Goal: Check status: Check status

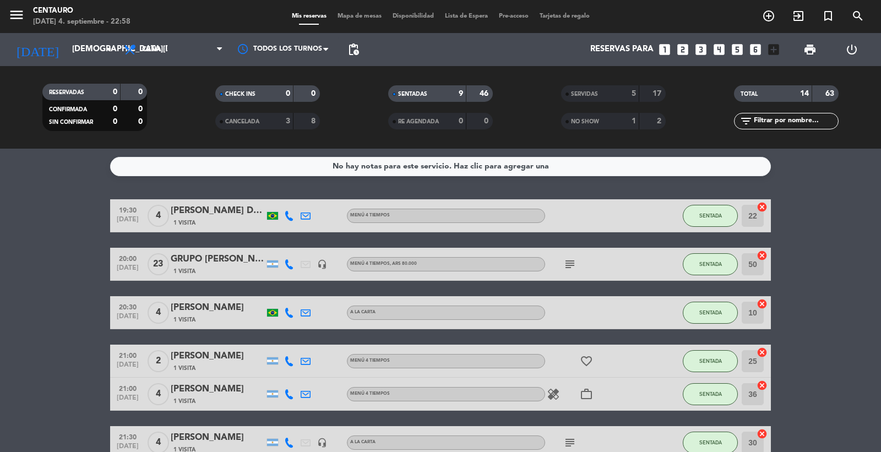
scroll to position [8, 0]
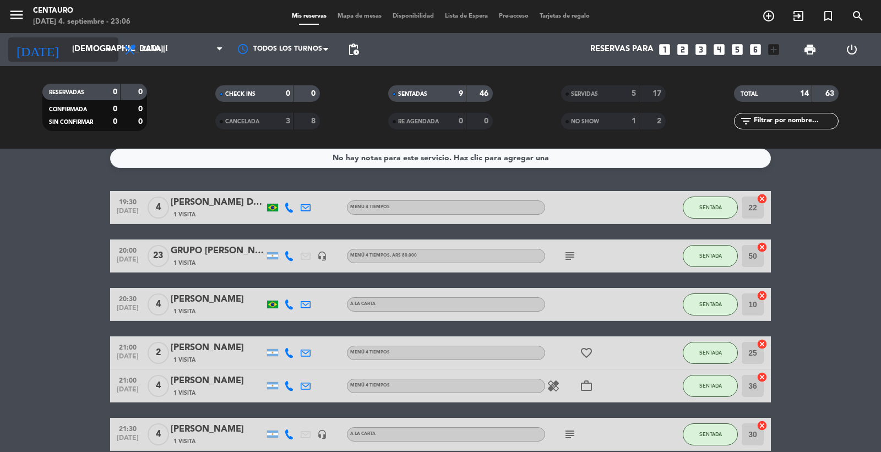
click at [97, 50] on input "[DEMOGRAPHIC_DATA][DATE]" at bounding box center [120, 49] width 106 height 21
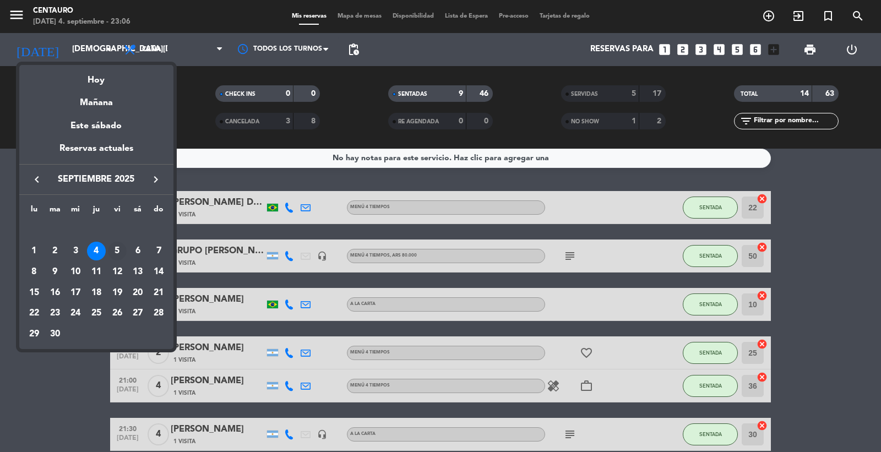
click at [116, 251] on div "5" at bounding box center [117, 251] width 19 height 19
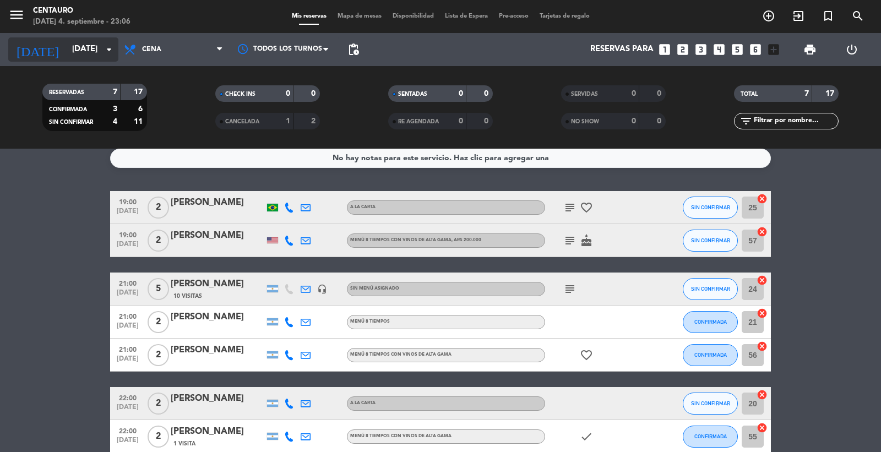
click at [85, 52] on input "[DATE]" at bounding box center [120, 49] width 106 height 21
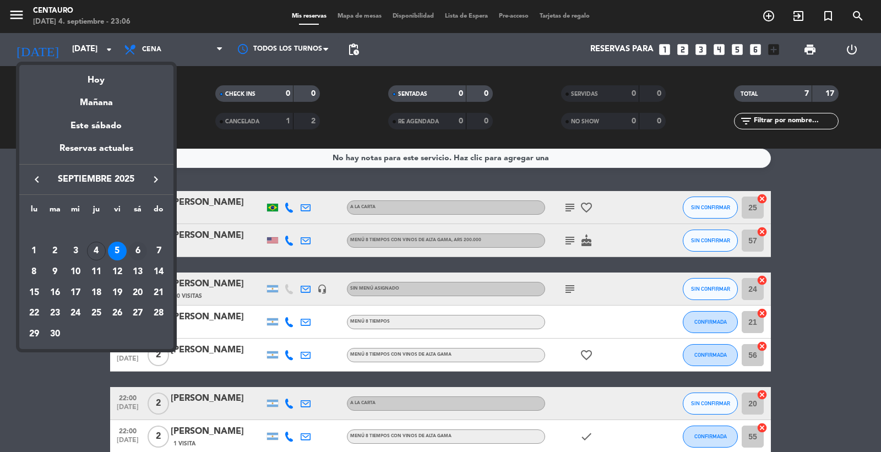
click at [142, 255] on div "6" at bounding box center [137, 251] width 19 height 19
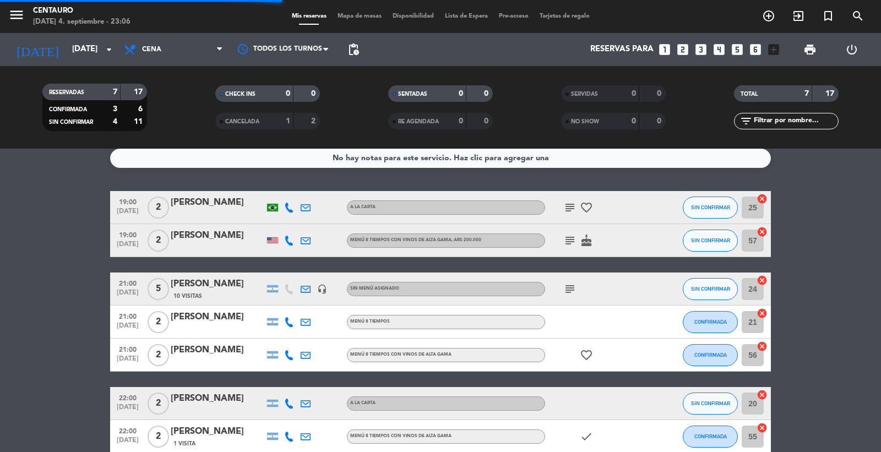
scroll to position [0, 0]
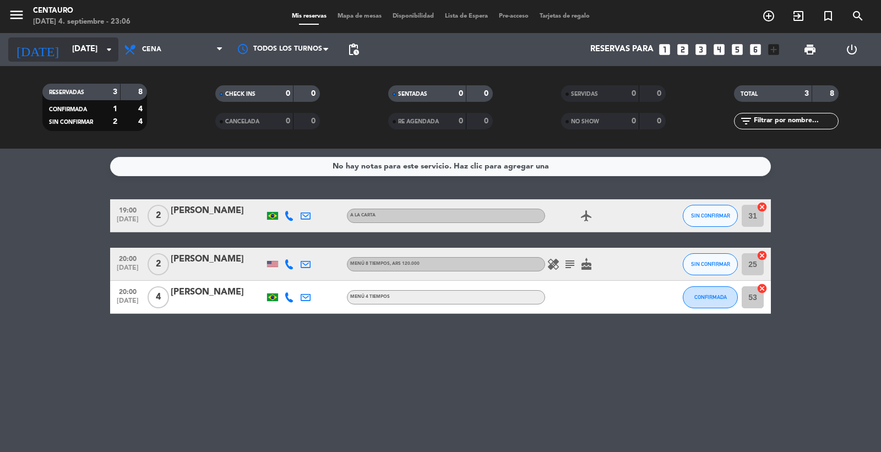
click at [91, 42] on input "[DATE]" at bounding box center [120, 49] width 106 height 21
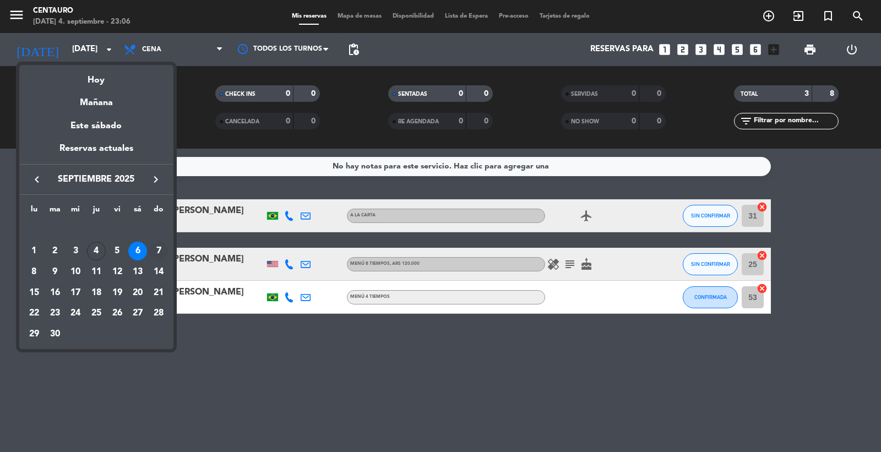
click at [156, 254] on div "7" at bounding box center [158, 251] width 19 height 19
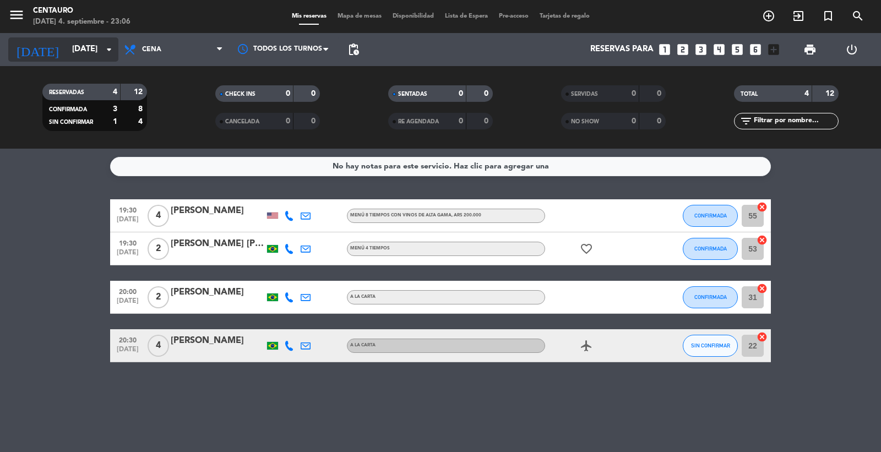
click at [107, 51] on icon "arrow_drop_down" at bounding box center [108, 49] width 13 height 13
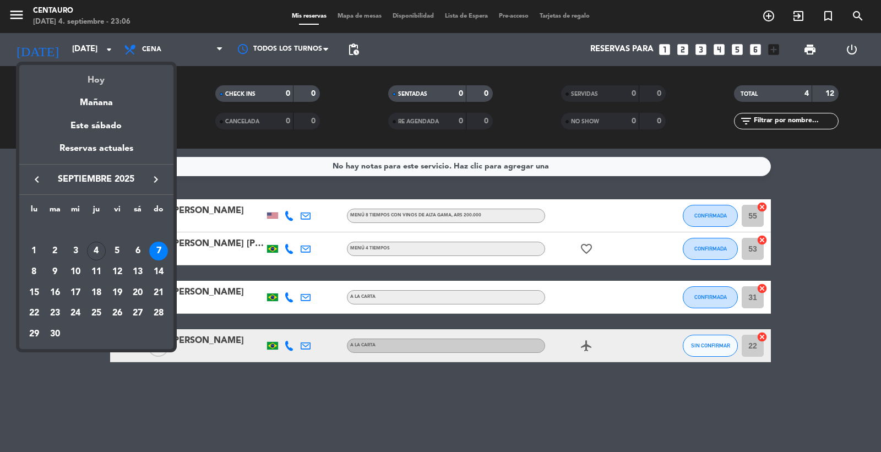
click at [93, 83] on div "Hoy" at bounding box center [96, 76] width 154 height 23
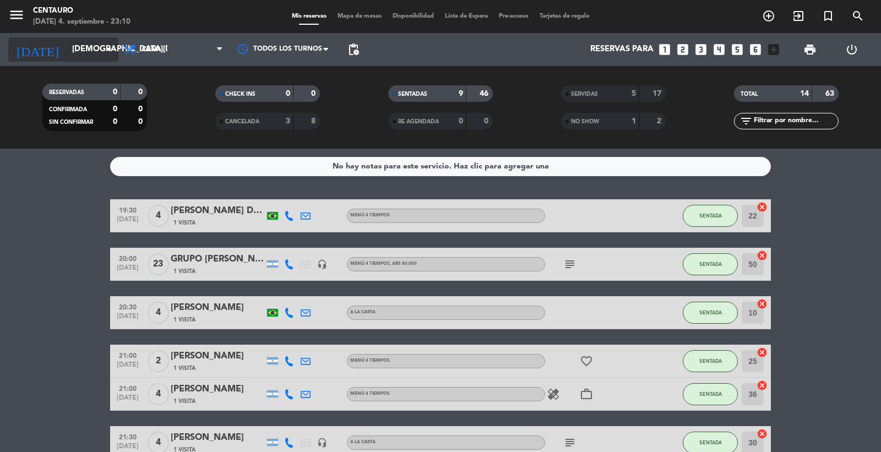
click at [68, 47] on input "[DEMOGRAPHIC_DATA][DATE]" at bounding box center [120, 49] width 106 height 21
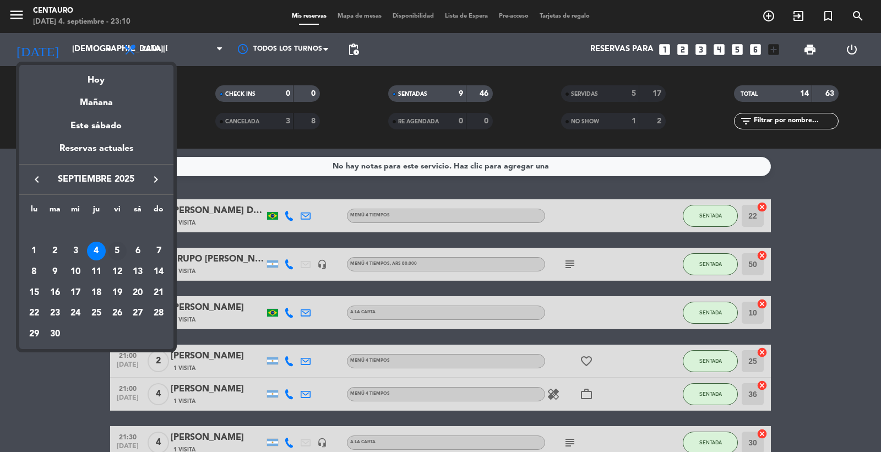
click at [119, 248] on div "5" at bounding box center [117, 251] width 19 height 19
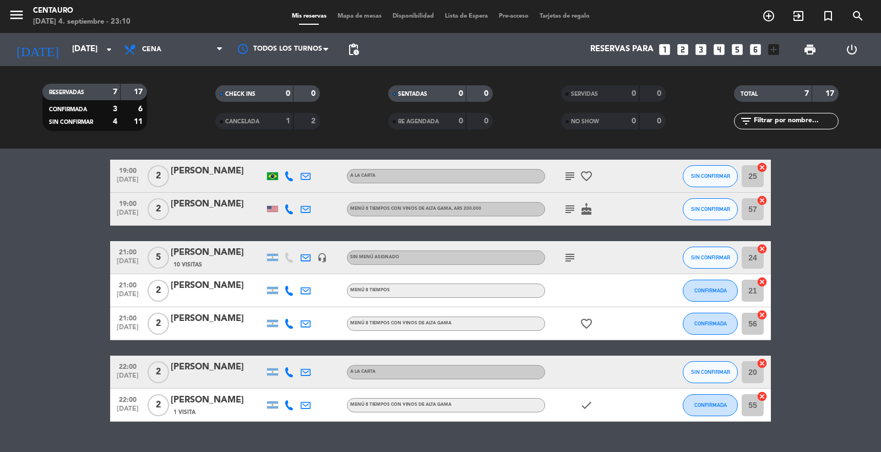
scroll to position [61, 0]
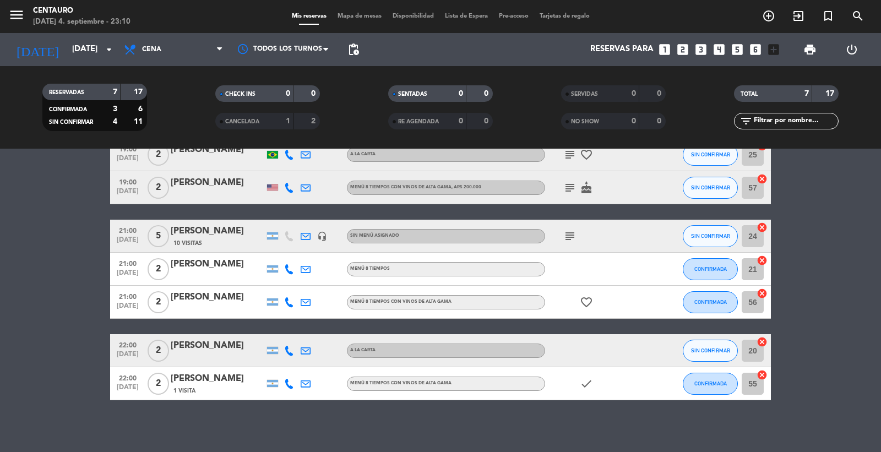
click at [572, 187] on icon "subject" at bounding box center [569, 187] width 13 height 13
click at [585, 190] on icon "cake" at bounding box center [586, 187] width 13 height 13
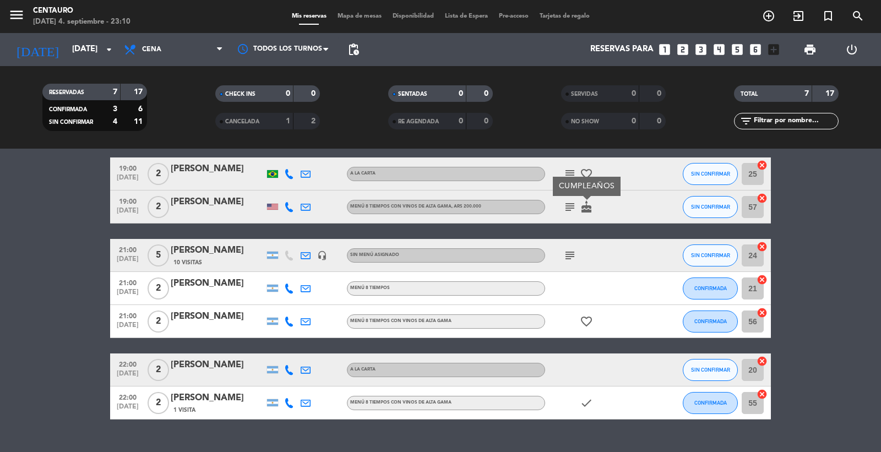
scroll to position [64, 0]
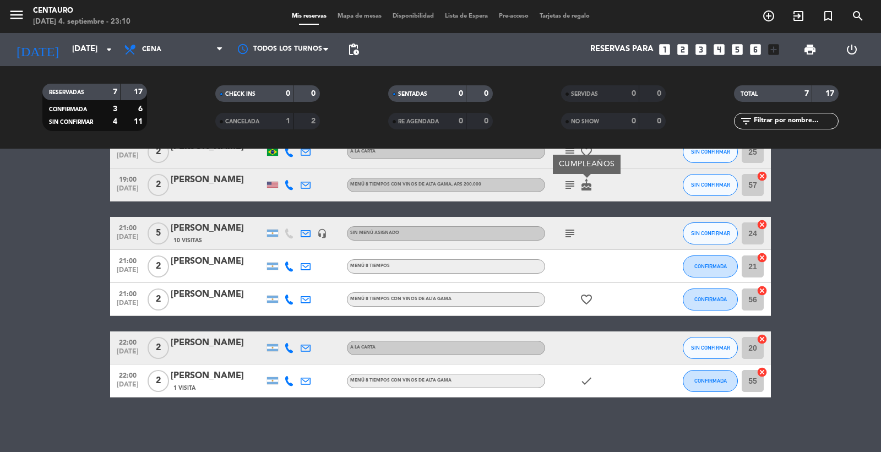
click at [572, 232] on icon "subject" at bounding box center [569, 233] width 13 height 13
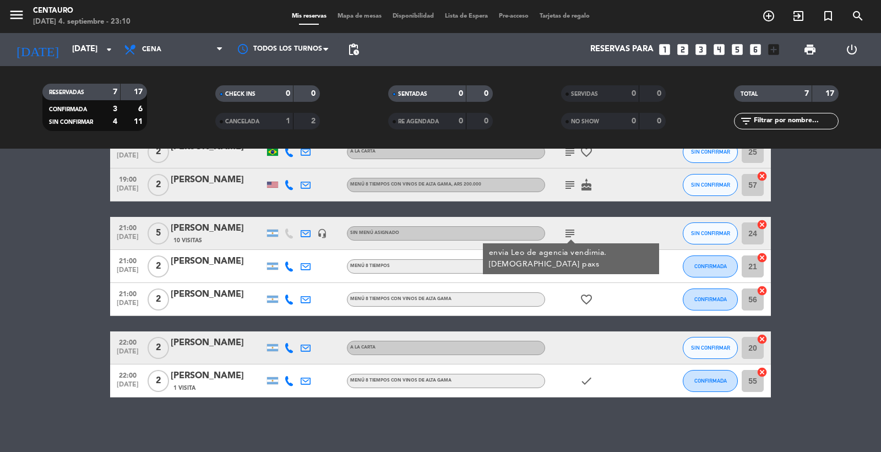
click at [799, 244] on bookings-row "19:00 [DATE] 2 [PERSON_NAME] A LA CARTA subject favorite_border SIN CONFIRMAR 2…" at bounding box center [440, 266] width 881 height 262
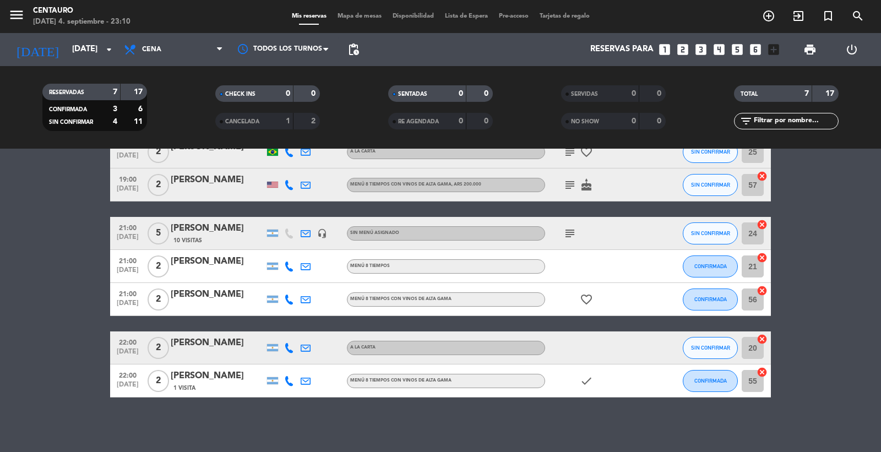
scroll to position [3, 0]
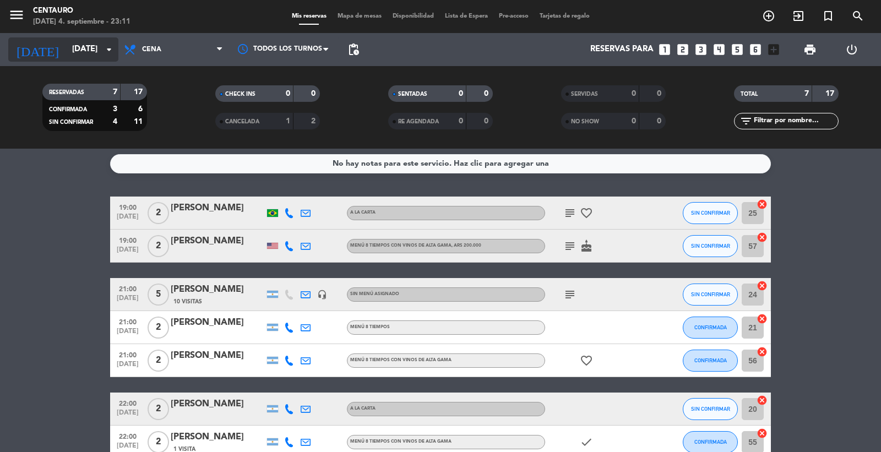
click at [100, 45] on input "[DATE]" at bounding box center [120, 49] width 106 height 21
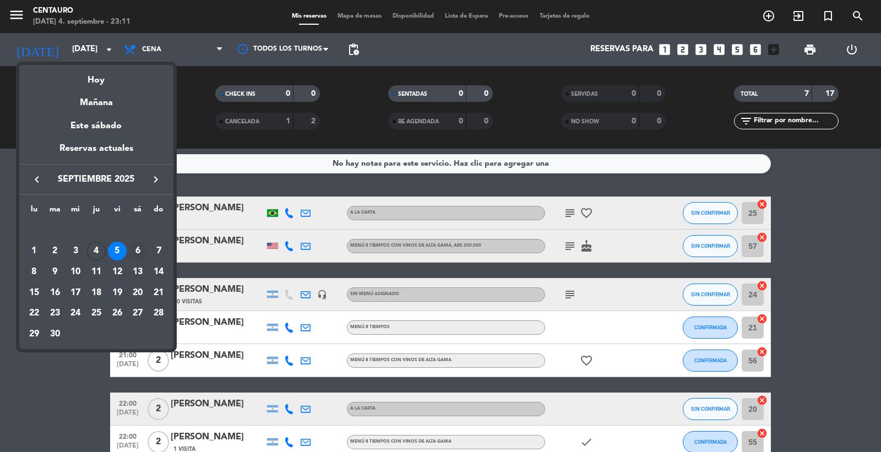
click at [134, 249] on div "6" at bounding box center [137, 251] width 19 height 19
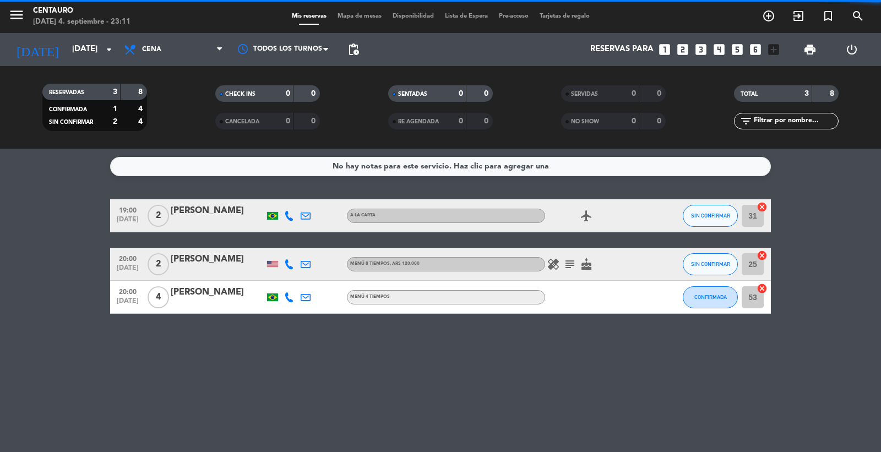
scroll to position [0, 0]
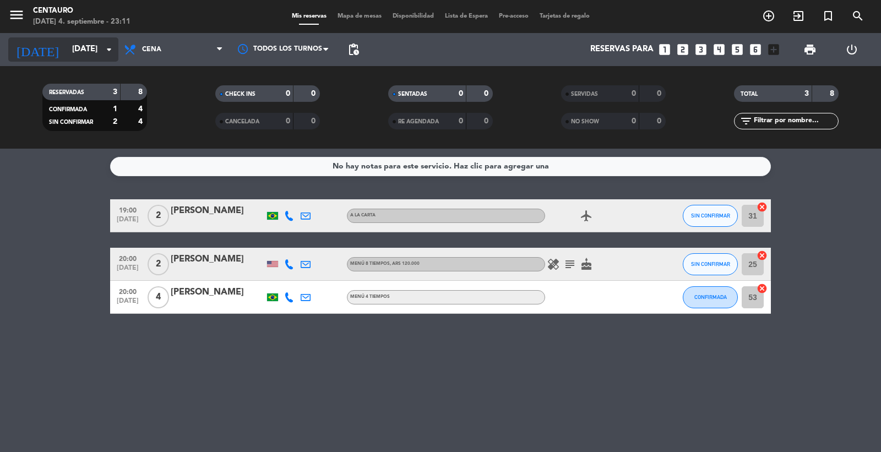
click at [79, 46] on input "[DATE]" at bounding box center [120, 49] width 106 height 21
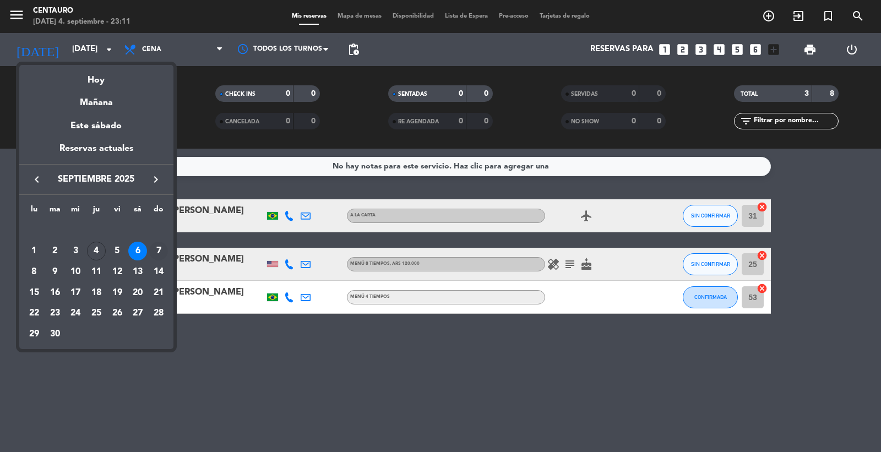
click at [152, 255] on div "7" at bounding box center [158, 251] width 19 height 19
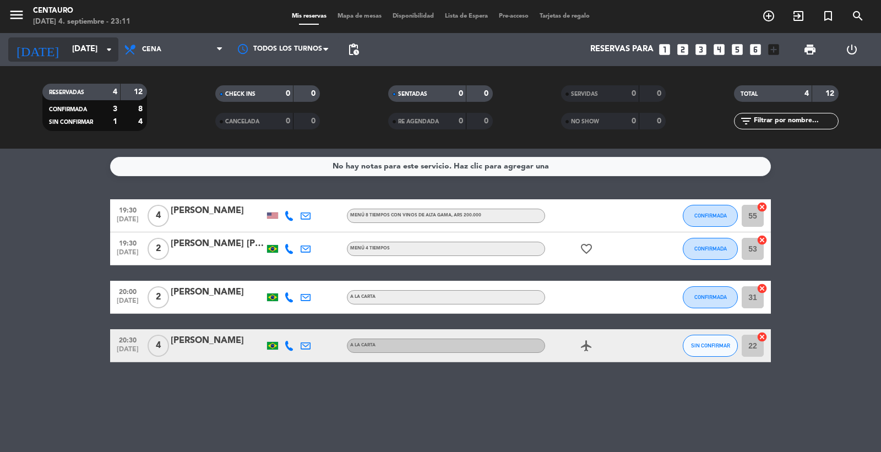
click at [68, 61] on div "[DATE] [DATE] arrow_drop_down" at bounding box center [63, 49] width 110 height 24
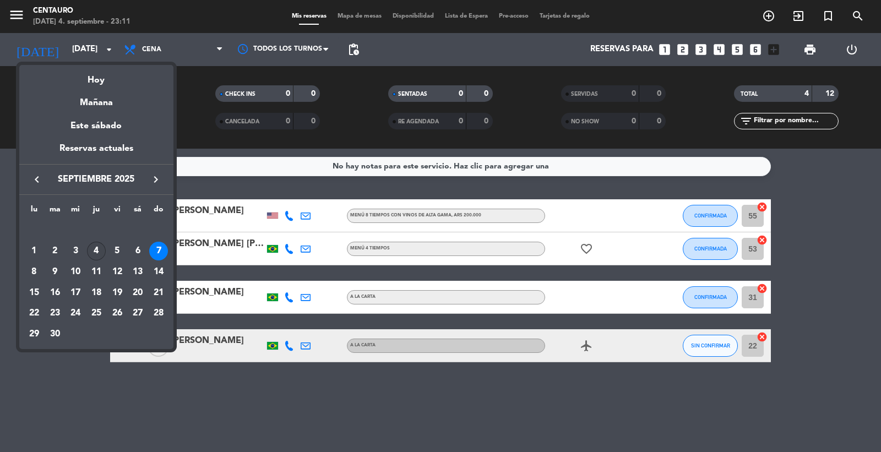
click at [98, 255] on div "4" at bounding box center [96, 251] width 19 height 19
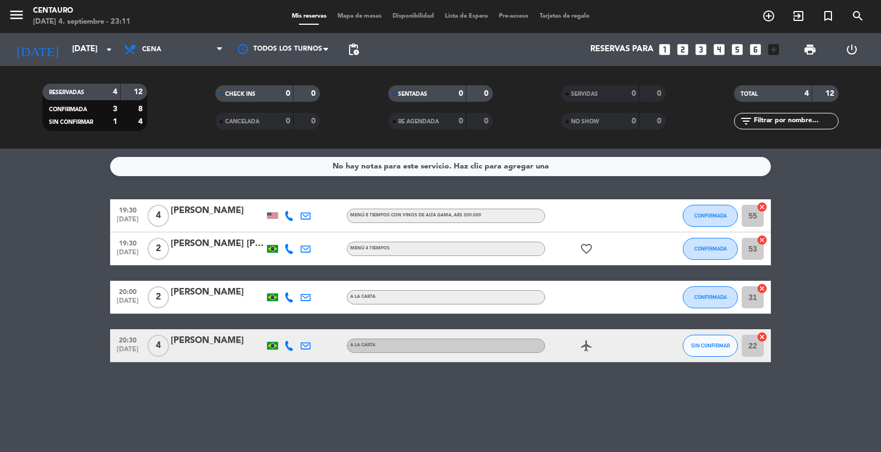
type input "[DEMOGRAPHIC_DATA][DATE]"
